Goal: Task Accomplishment & Management: Use online tool/utility

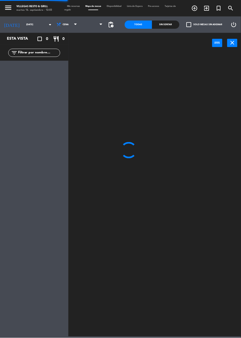
click at [68, 10] on span "Tarjetas de regalo" at bounding box center [120, 8] width 112 height 6
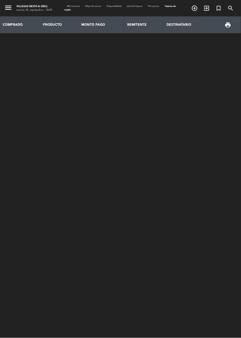
click at [71, 7] on div "Mis reservas Mapa de mesas Disponibilidad Lista de Espera Pre-acceso Tarjetas d…" at bounding box center [120, 8] width 112 height 7
click at [75, 5] on span "Mis reservas" at bounding box center [73, 6] width 18 height 2
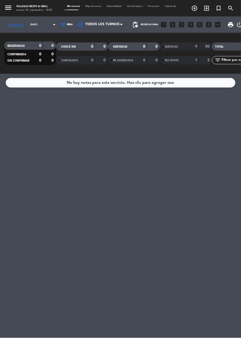
click at [51, 24] on icon "arrow_drop_down" at bounding box center [54, 24] width 7 height 7
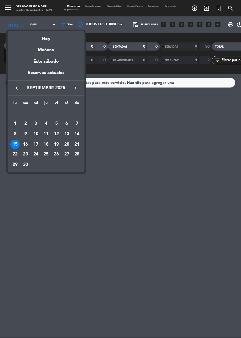
click at [53, 39] on div "Hoy" at bounding box center [46, 36] width 77 height 11
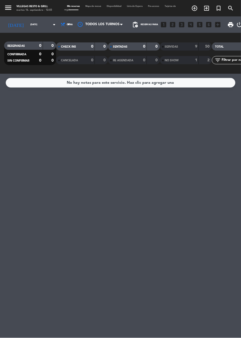
type input "[DATE]"
click at [64, 28] on span "Cena" at bounding box center [66, 25] width 14 height 12
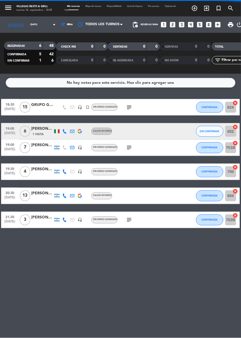
click at [62, 49] on div "CHECK INS" at bounding box center [69, 46] width 25 height 6
click at [65, 29] on span "Cena" at bounding box center [66, 25] width 14 height 12
click at [63, 50] on div "CHECK INS 0 0" at bounding box center [82, 46] width 52 height 8
click at [60, 27] on span "Cena" at bounding box center [66, 25] width 14 height 12
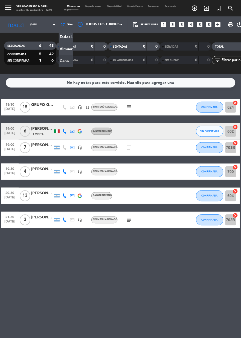
click at [60, 52] on div "menu [PERSON_NAME] Resto & Grill [DATE] 16. septiembre - 12:03 Mis reservas Map…" at bounding box center [120, 37] width 241 height 74
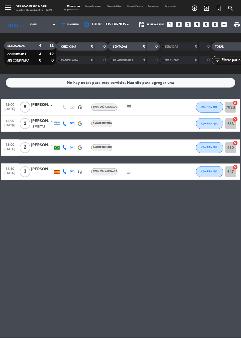
click at [128, 105] on icon "subject" at bounding box center [129, 107] width 7 height 7
click at [156, 228] on div "No hay notas para este servicio. Haz clic para agregar una 12:00 [DATE] 5 [PERS…" at bounding box center [120, 206] width 241 height 264
click at [213, 106] on span "CONFIRMADA" at bounding box center [210, 107] width 16 height 3
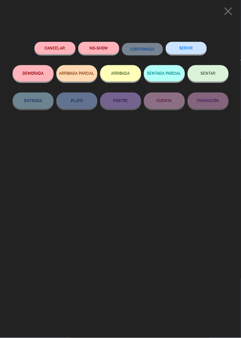
click at [167, 75] on button "SENTADA PARCIAL" at bounding box center [164, 73] width 41 height 16
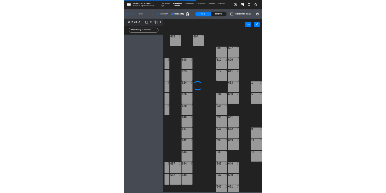
scroll to position [0, 80]
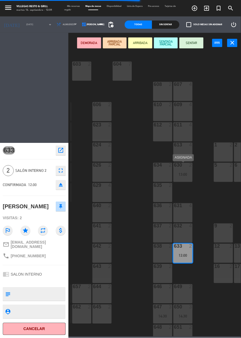
click at [185, 174] on div "13:00" at bounding box center [182, 175] width 19 height 4
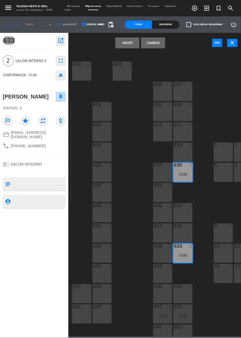
click at [154, 45] on button "Cambiar" at bounding box center [153, 42] width 24 height 11
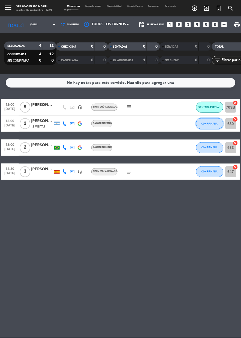
click at [213, 127] on button "CONFIRMADA" at bounding box center [209, 123] width 27 height 11
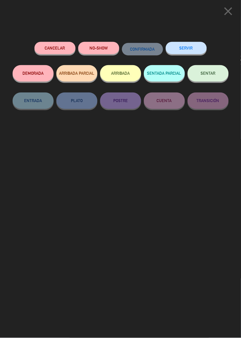
click at [206, 75] on span "SENTAR" at bounding box center [208, 73] width 15 height 5
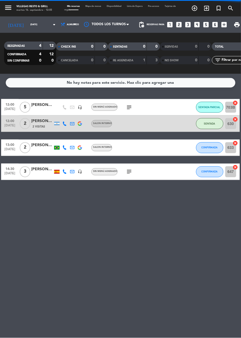
click at [0, 80] on div "close Cancelar NO-SHOW CONFIRMADA SERVIR DEMORADA ARRIBADA PARCIAL ARRIBADA SEN…" at bounding box center [120, 169] width 241 height 338
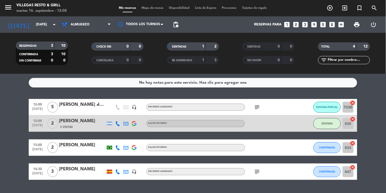
click at [82, 148] on div "[PERSON_NAME]" at bounding box center [82, 145] width 46 height 7
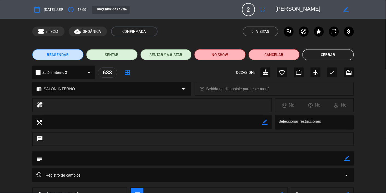
scroll to position [0, 14]
click at [241, 53] on button "Cerrar" at bounding box center [327, 54] width 51 height 11
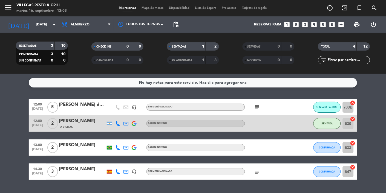
click at [241, 149] on input "633" at bounding box center [347, 147] width 11 height 11
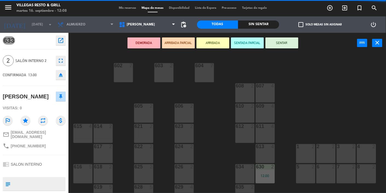
click at [241, 155] on div "1 2" at bounding box center [305, 153] width 19 height 19
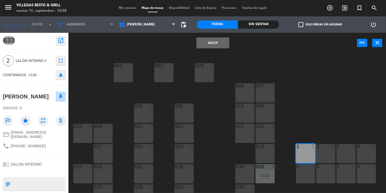
click at [207, 44] on button "Mover" at bounding box center [212, 42] width 33 height 11
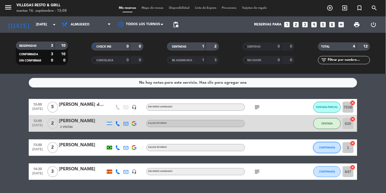
click at [241, 149] on button "CONFIRMADA" at bounding box center [326, 147] width 27 height 11
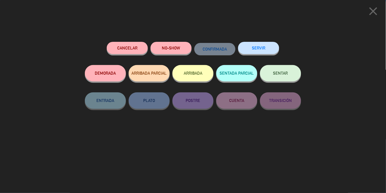
click at [241, 77] on button "SENTAR" at bounding box center [280, 73] width 41 height 16
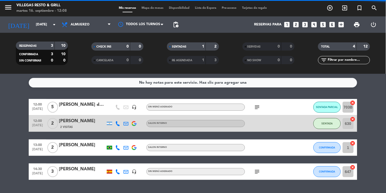
click at [241, 174] on bookings-row "12:00 [DATE] 5 [PERSON_NAME] data headset_mic Sin menú asignado subject SENTADA…" at bounding box center [193, 139] width 386 height 81
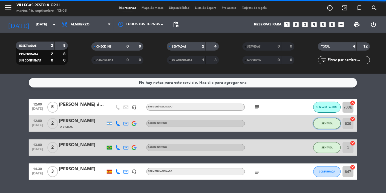
click at [241, 119] on button "SENTADA" at bounding box center [326, 123] width 27 height 11
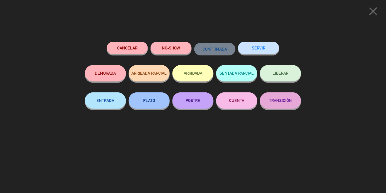
click at [241, 75] on span "LIBERAR" at bounding box center [280, 73] width 16 height 5
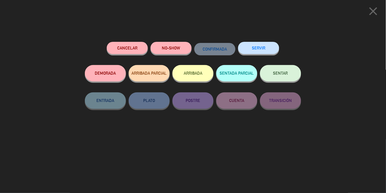
click at [241, 71] on button "SENTAR" at bounding box center [280, 73] width 41 height 16
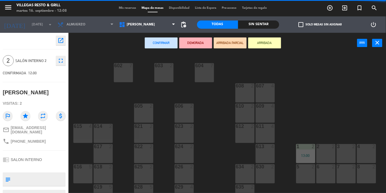
click at [241, 173] on div "630 2" at bounding box center [264, 173] width 19 height 19
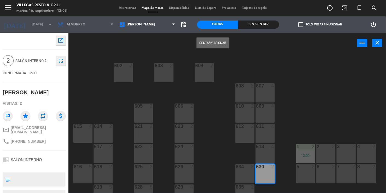
click at [222, 46] on button "Sentar y Asignar" at bounding box center [212, 42] width 33 height 11
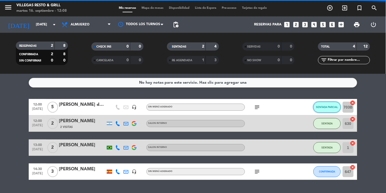
click at [241, 102] on button "SENTADA PARCIAL" at bounding box center [326, 107] width 27 height 11
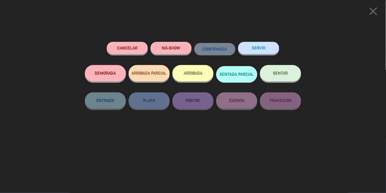
click at [241, 53] on button "SERVIR" at bounding box center [258, 48] width 41 height 12
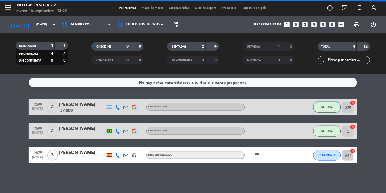
click at [241, 109] on button "SENTADA" at bounding box center [326, 107] width 27 height 11
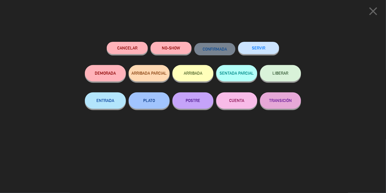
click at [241, 146] on div "Cancelar NO-SHOW CONFIRMADA SERVIR DEMORADA ARRIBADA PARCIAL ARRIBADA SENTADA P…" at bounding box center [193, 115] width 224 height 155
click at [241, 15] on icon "close" at bounding box center [373, 11] width 14 height 14
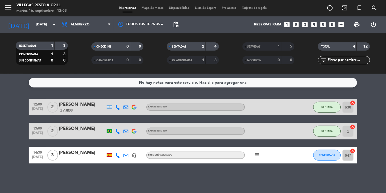
click at [241, 47] on span "SERVIDAS" at bounding box center [253, 46] width 13 height 3
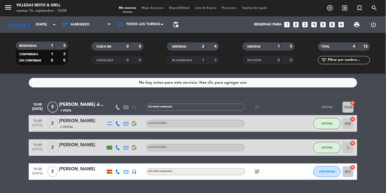
click at [93, 110] on div "1 Visita" at bounding box center [82, 110] width 46 height 5
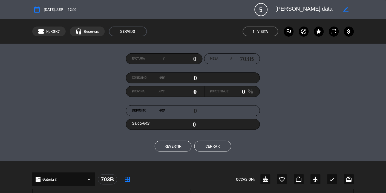
click at [177, 155] on div "Factura # Mesa # 703B Consumo ARS 0 Propina ARS 0 Porcentaje 0 % Depósito ARS 0…" at bounding box center [193, 103] width 386 height 118
click at [178, 148] on button "REVERTIR" at bounding box center [173, 146] width 37 height 11
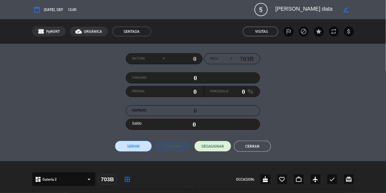
click at [241, 147] on button "Cerrar" at bounding box center [252, 146] width 37 height 11
